Goal: Information Seeking & Learning: Learn about a topic

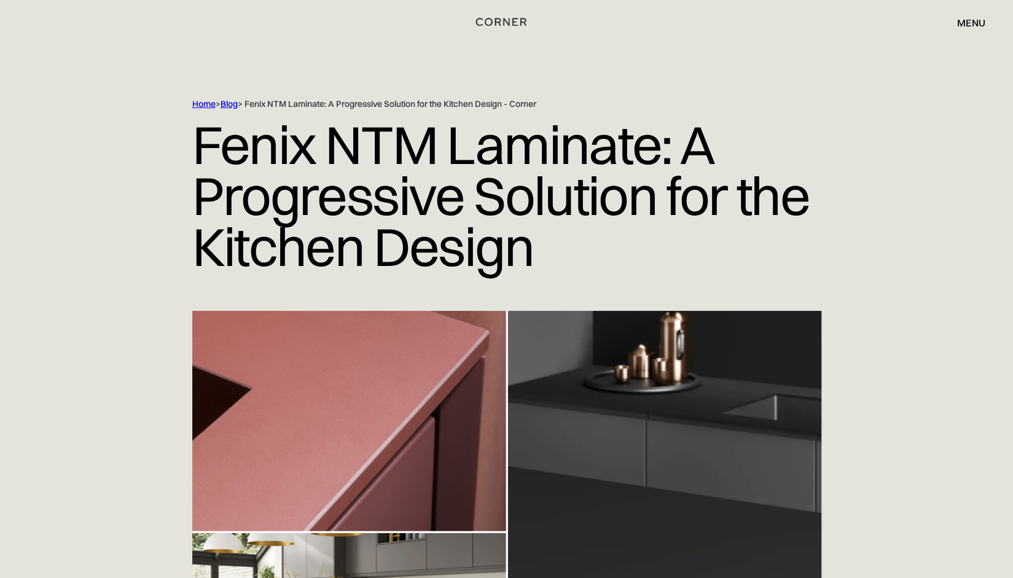
click at [497, 20] on img "home" at bounding box center [501, 22] width 50 height 16
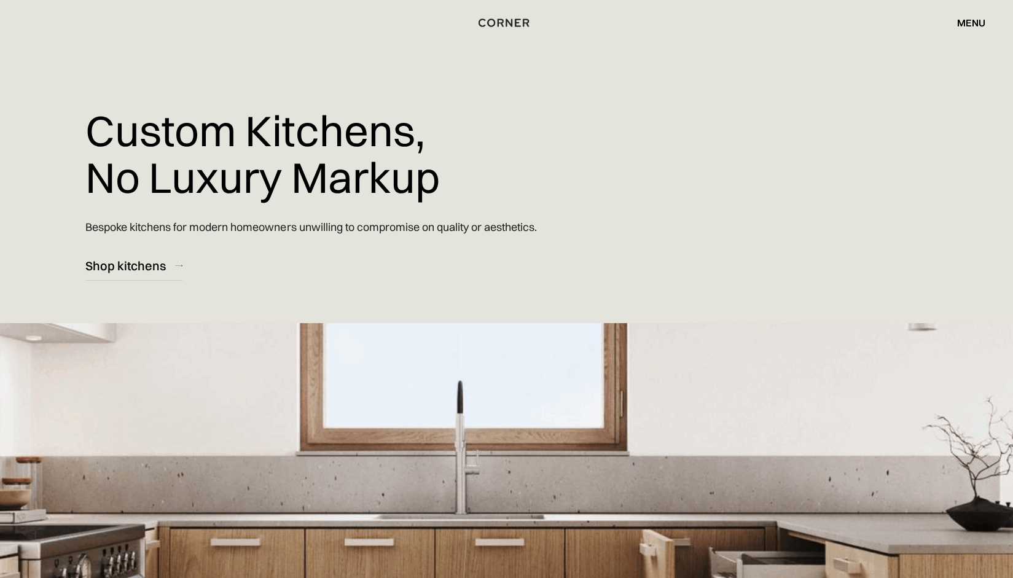
click at [966, 24] on div "menu" at bounding box center [971, 23] width 28 height 10
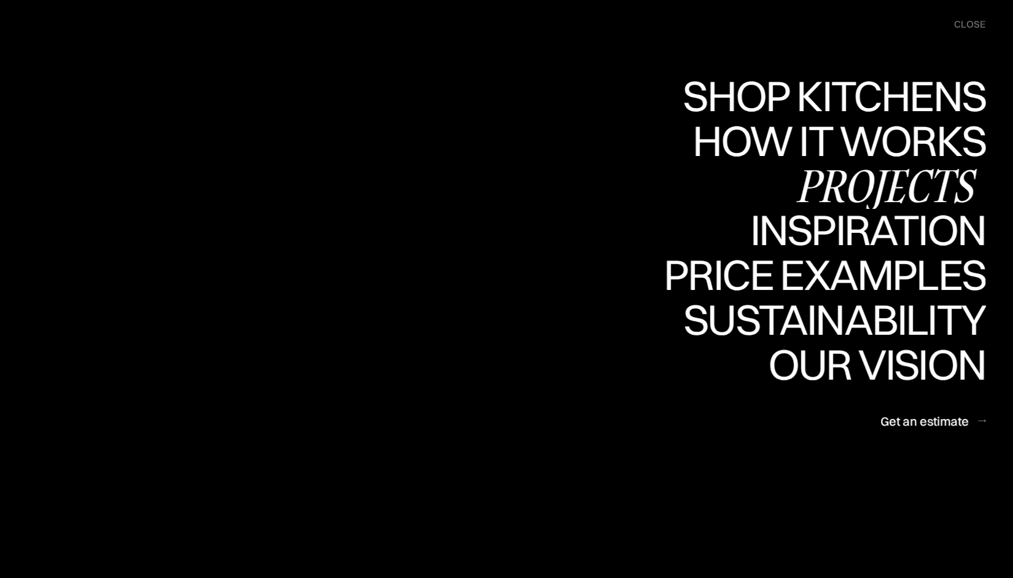
click at [0, 0] on div "Projects" at bounding box center [0, 0] width 0 height 0
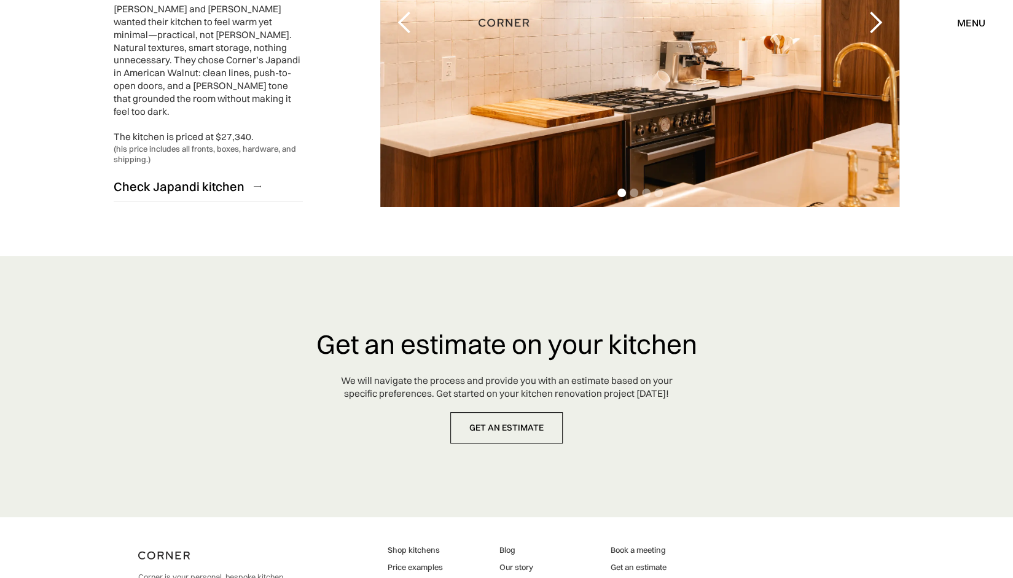
scroll to position [3118, 0]
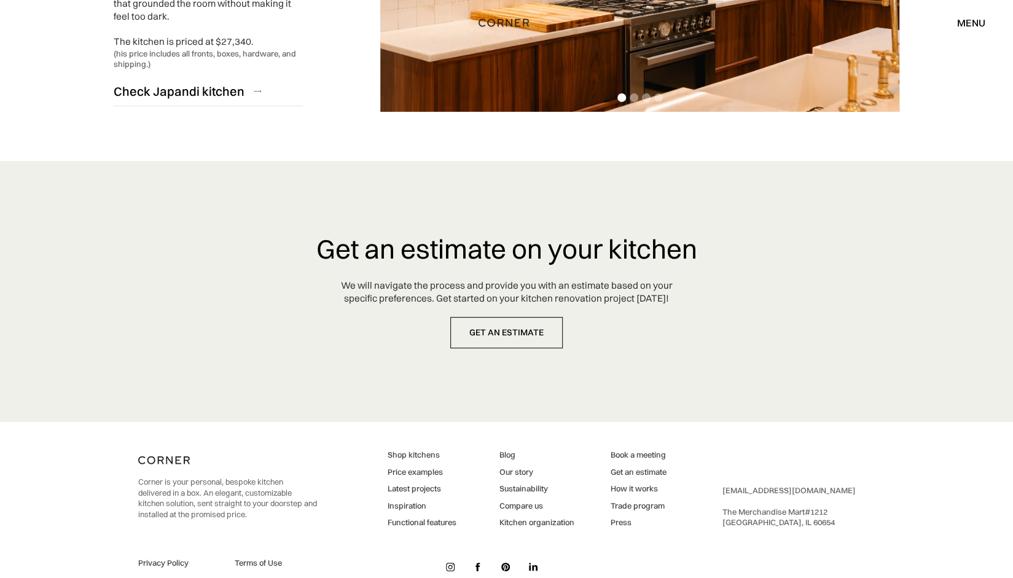
click at [516, 501] on link "Compare us" at bounding box center [536, 506] width 75 height 11
click at [533, 517] on link "Kitchen organization" at bounding box center [536, 522] width 75 height 11
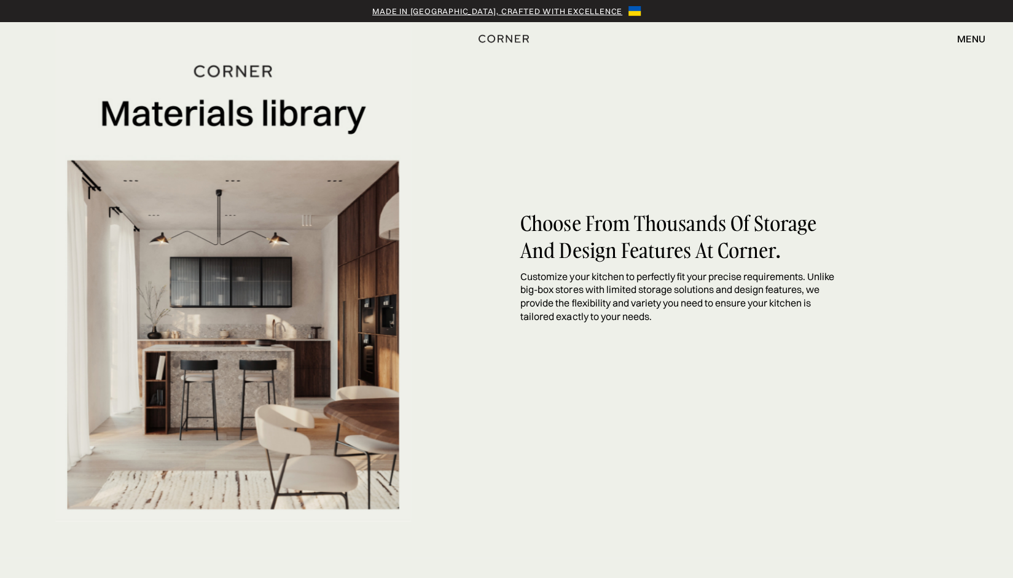
scroll to position [2212, 0]
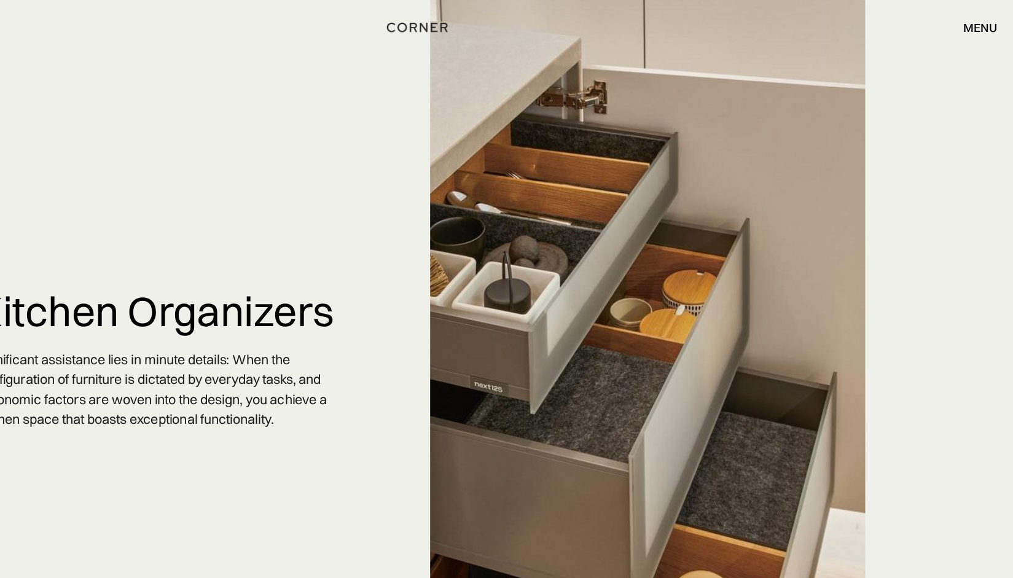
click at [966, 25] on div "menu" at bounding box center [971, 23] width 28 height 10
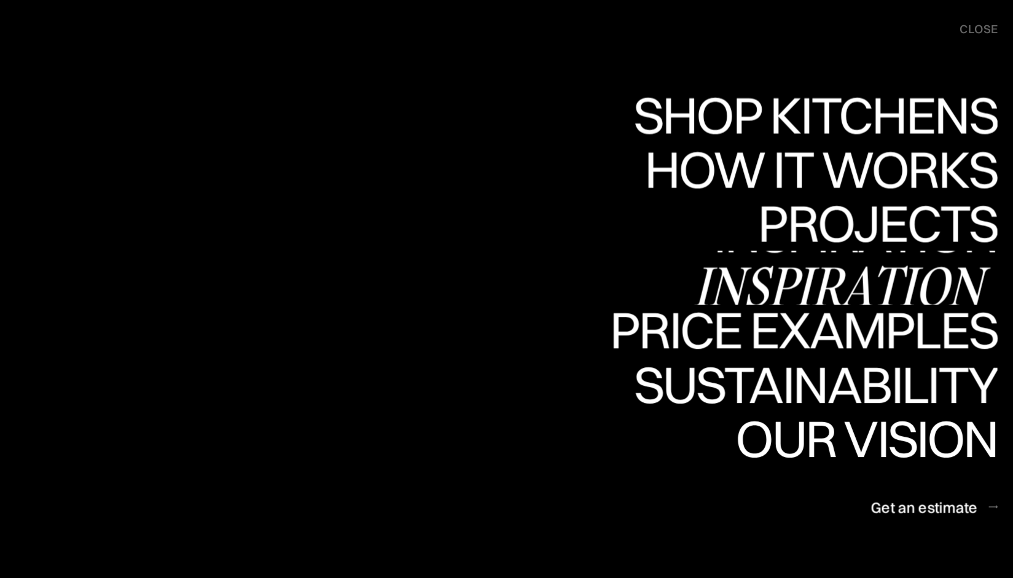
click at [829, 229] on div "Inspiration" at bounding box center [859, 237] width 253 height 43
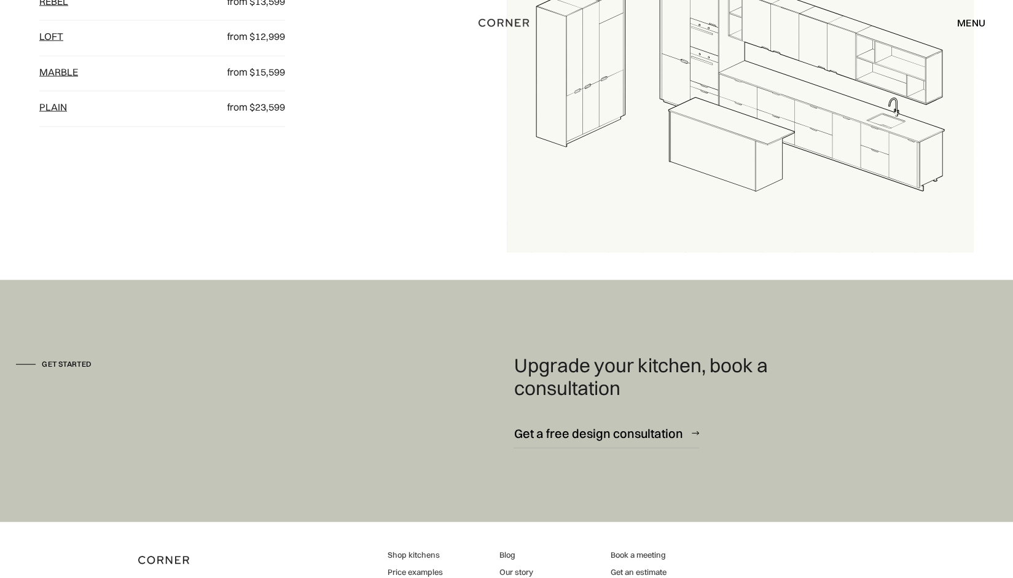
scroll to position [1794, 0]
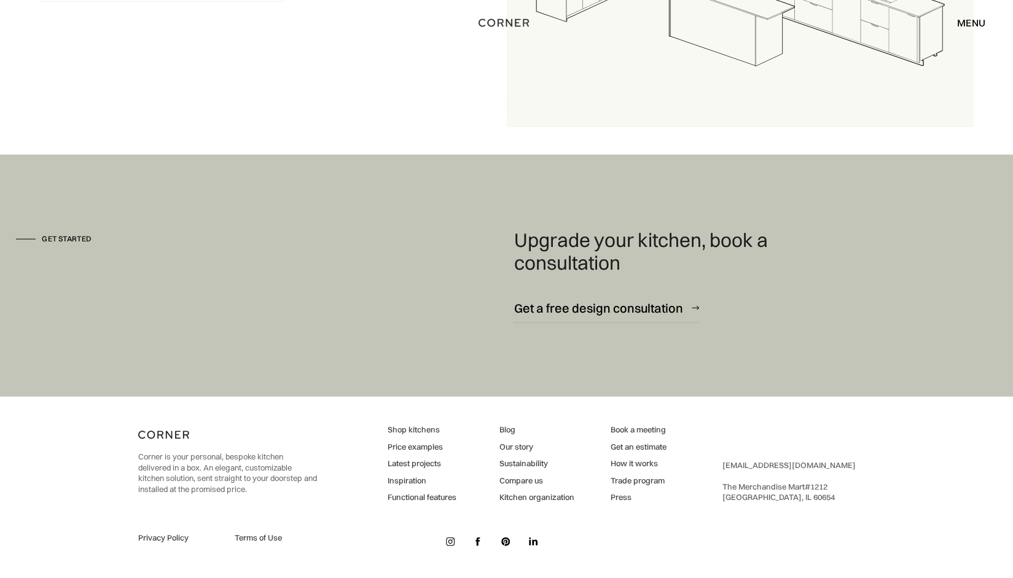
click at [510, 446] on link "Our story" at bounding box center [536, 447] width 75 height 11
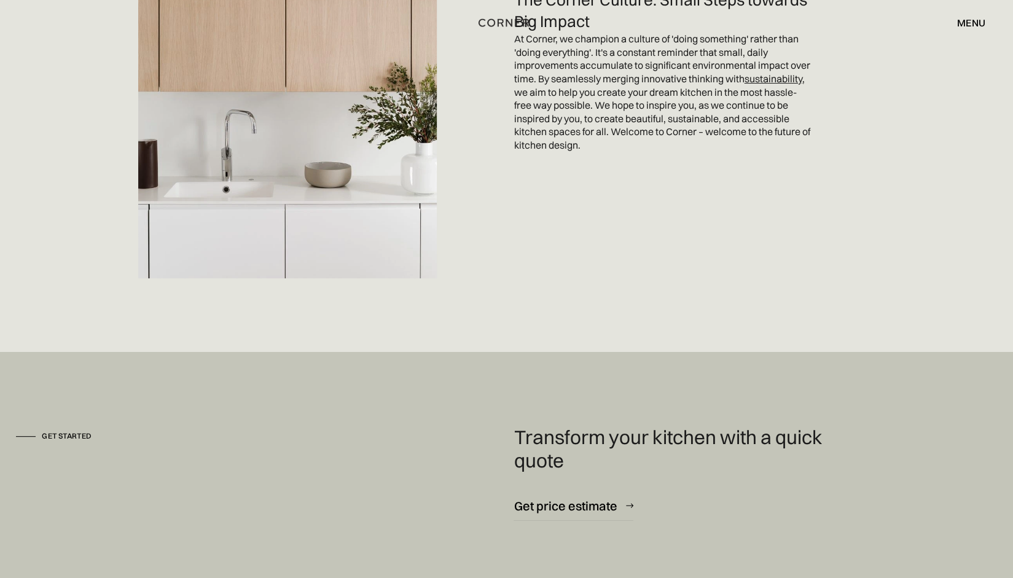
scroll to position [3359, 0]
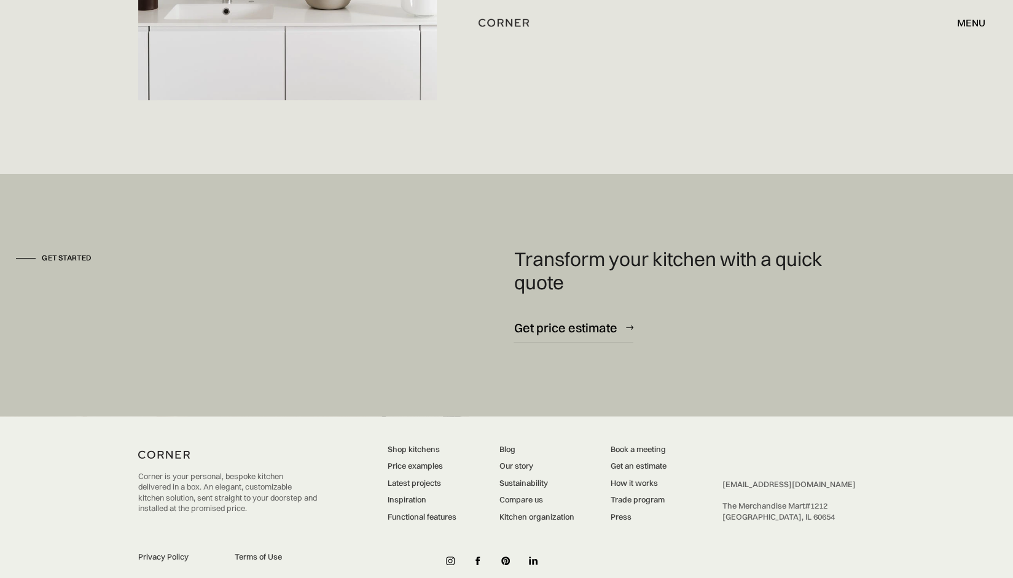
click at [648, 495] on link "Trade program" at bounding box center [639, 500] width 56 height 11
click at [626, 478] on link "How it works" at bounding box center [639, 483] width 56 height 11
click at [628, 512] on link "Press" at bounding box center [639, 517] width 56 height 11
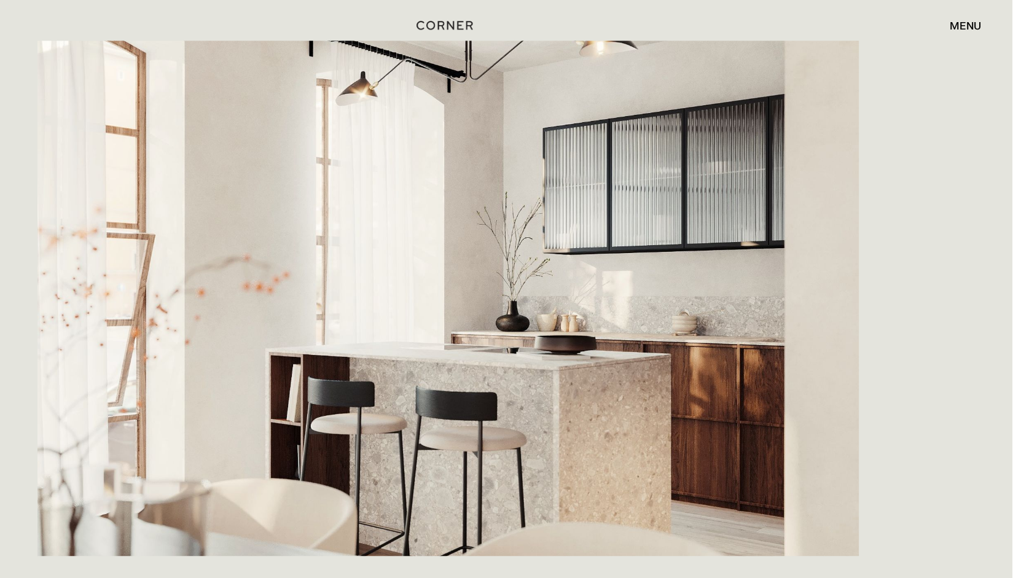
scroll to position [0, 0]
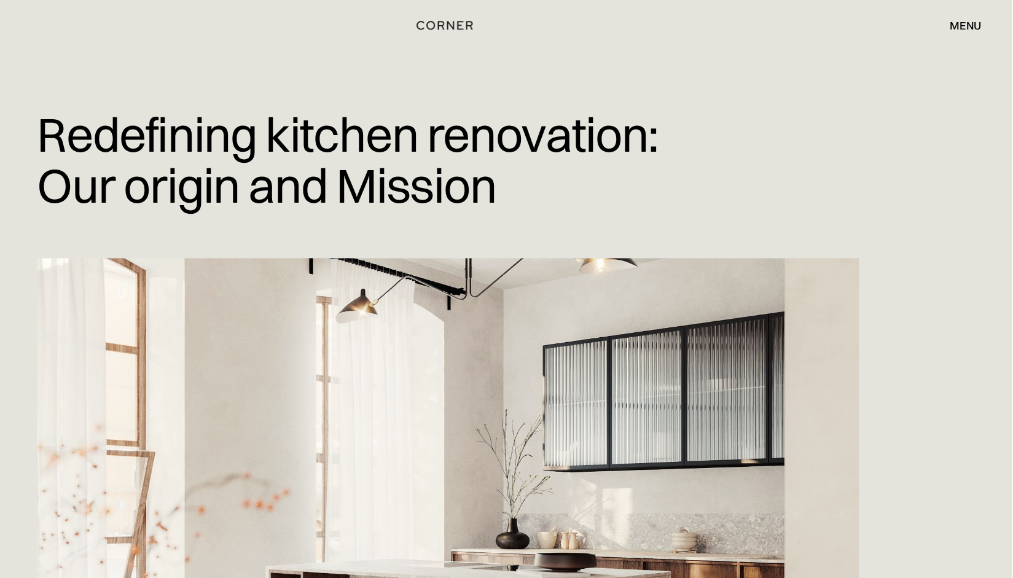
click at [977, 16] on div "menu close" at bounding box center [965, 22] width 41 height 21
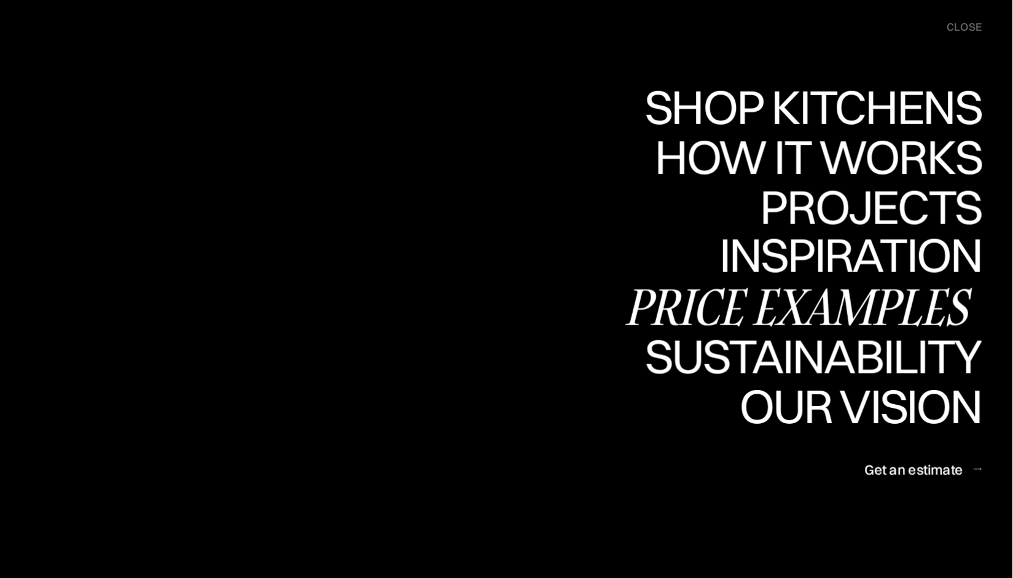
click at [831, 272] on div "Price examples" at bounding box center [825, 274] width 322 height 43
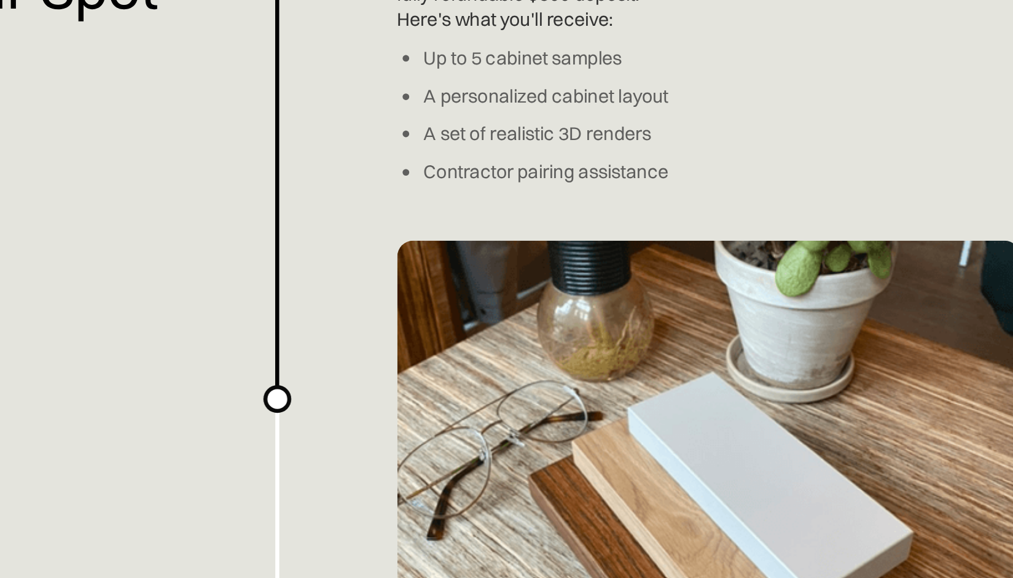
scroll to position [1247, 0]
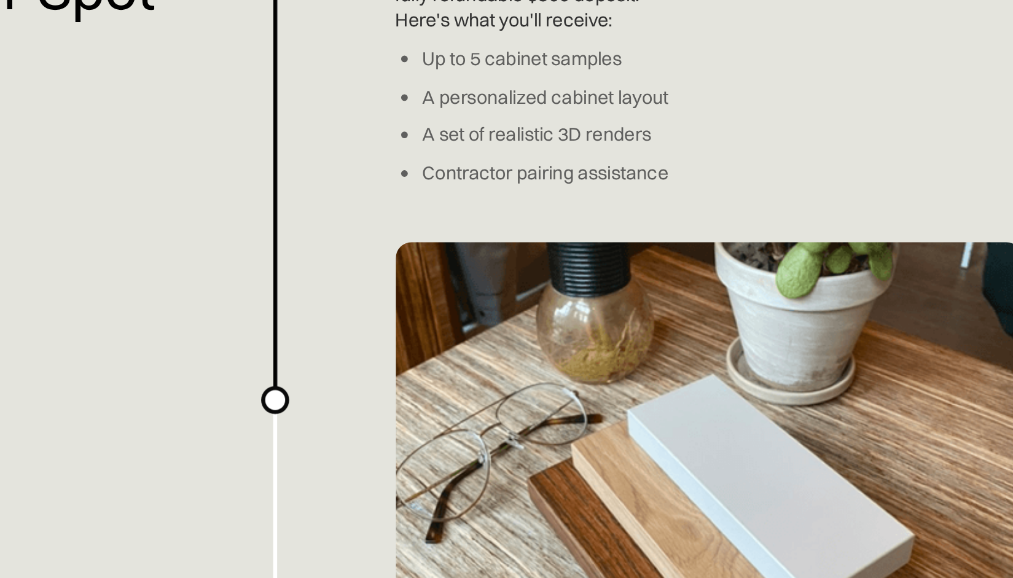
drag, startPoint x: 360, startPoint y: 462, endPoint x: 728, endPoint y: 191, distance: 457.6
click at [728, 191] on div "Planning a kitchen doesn’t have to be hard. We've made an easy-to-use overview …" at bounding box center [506, 489] width 1013 height 3473
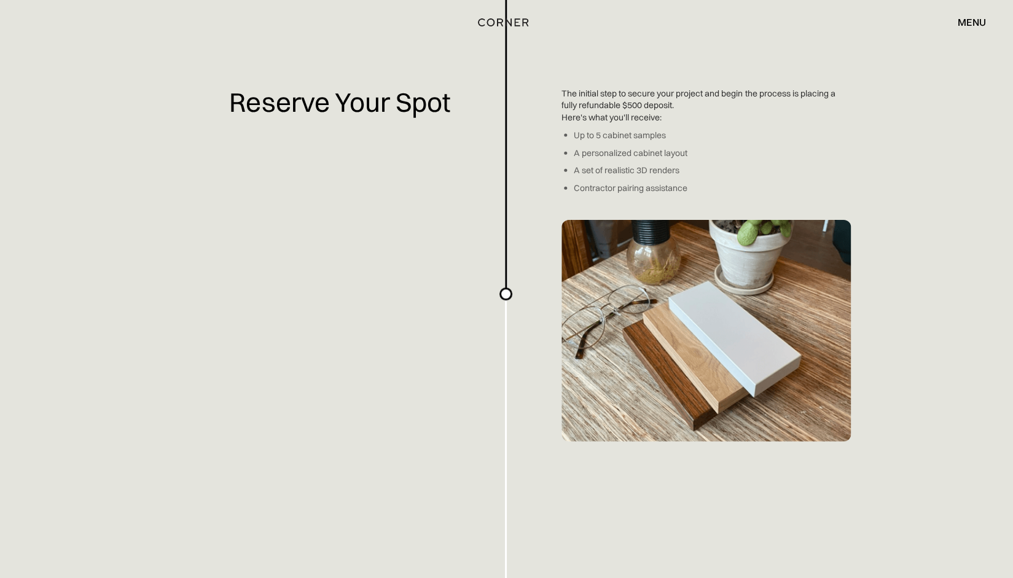
scroll to position [1248, 0]
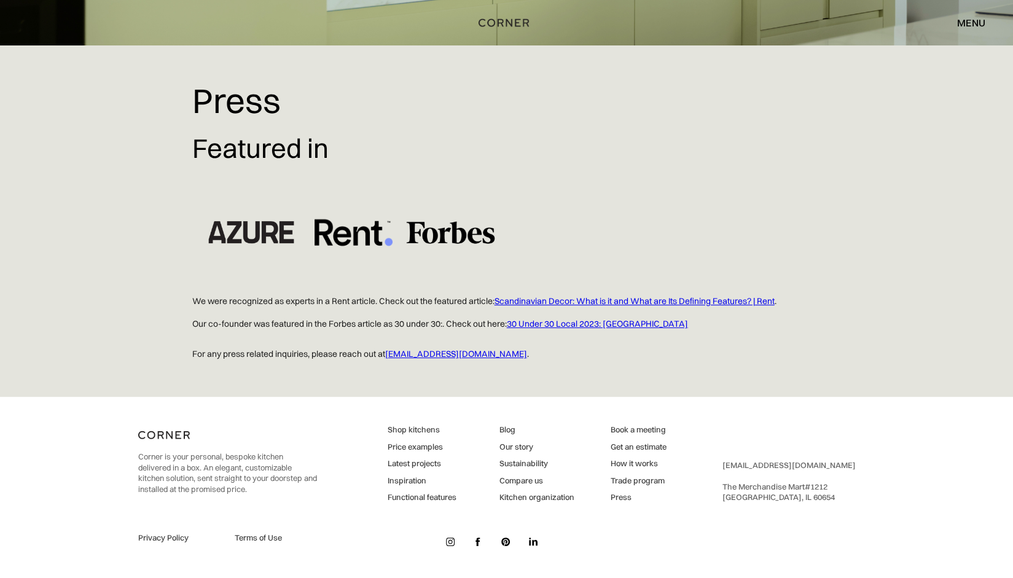
scroll to position [199, 0]
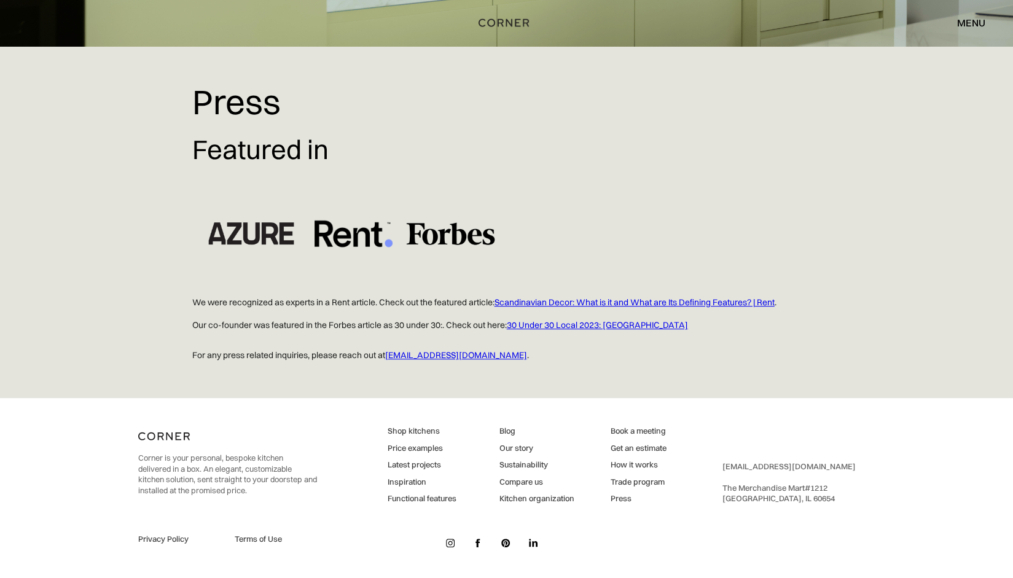
click at [564, 324] on link "30 Under 30 Local 2023: Chicago" at bounding box center [597, 325] width 181 height 11
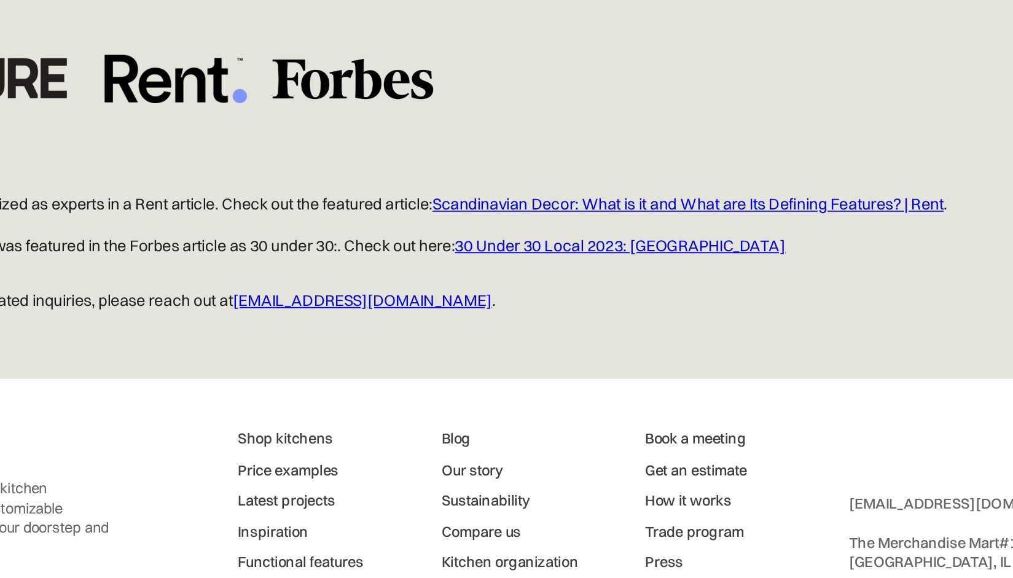
scroll to position [200, 0]
click at [615, 297] on link "Scandinavian Decor: What is it and What are Its Defining Features? | Rent" at bounding box center [635, 301] width 280 height 11
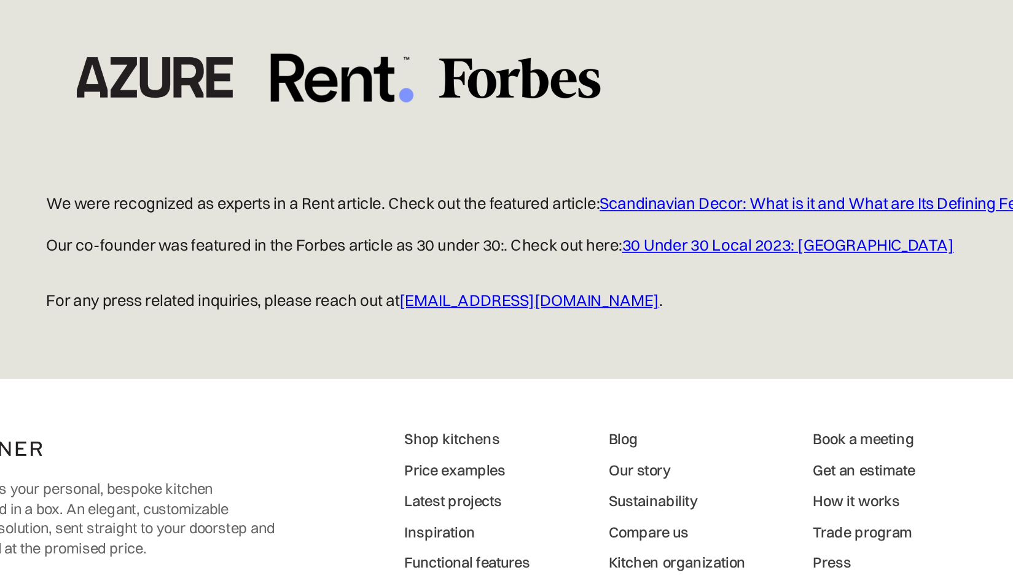
click at [533, 323] on link "30 Under 30 Local 2023: Chicago" at bounding box center [597, 323] width 181 height 11
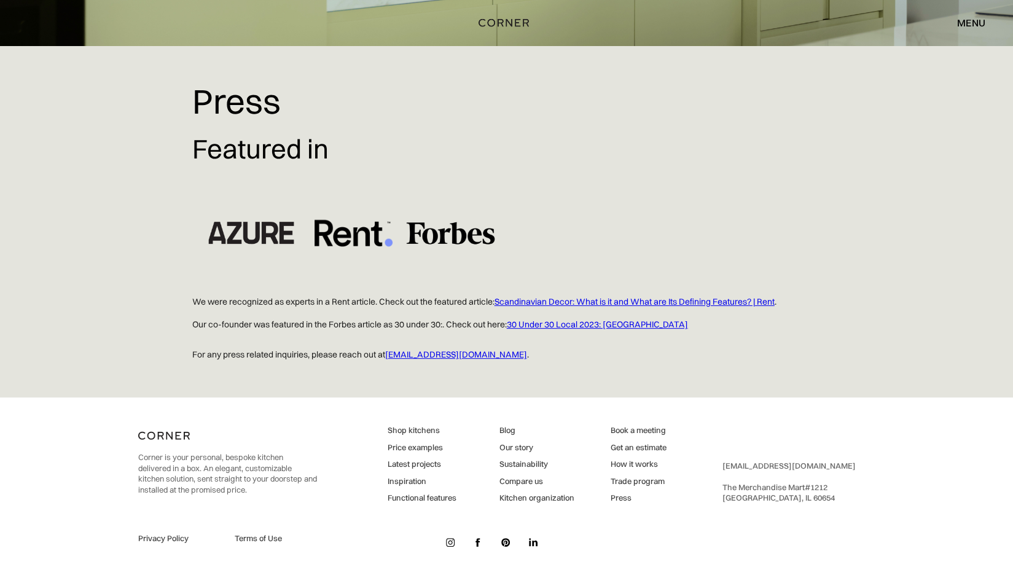
scroll to position [0, 0]
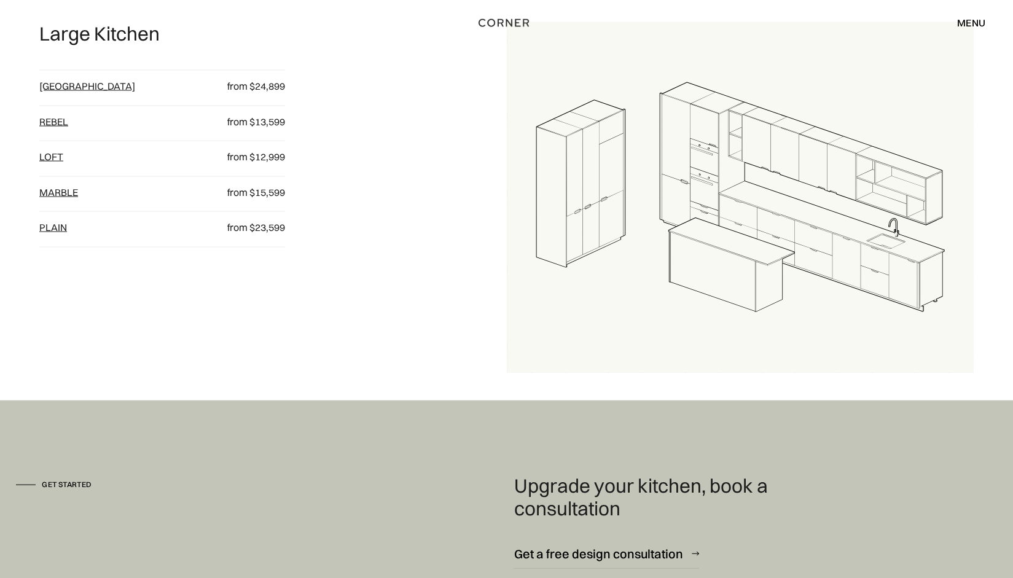
scroll to position [1549, 0]
click at [62, 87] on link "[GEOGRAPHIC_DATA]" at bounding box center [87, 85] width 96 height 12
click at [56, 120] on link "Rebel" at bounding box center [53, 122] width 29 height 12
